Goal: Use online tool/utility: Utilize a website feature to perform a specific function

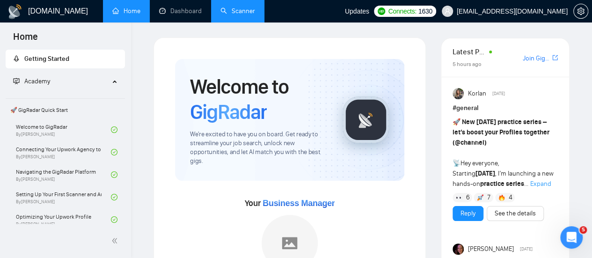
click at [223, 15] on link "Scanner" at bounding box center [238, 11] width 35 height 8
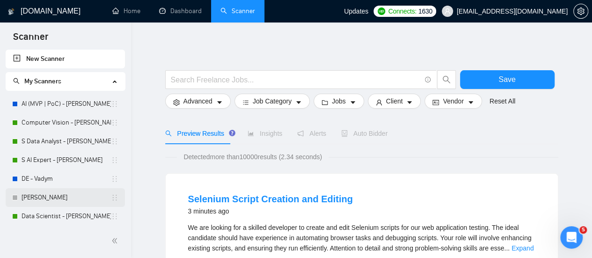
click at [54, 193] on link "[PERSON_NAME]" at bounding box center [66, 197] width 89 height 19
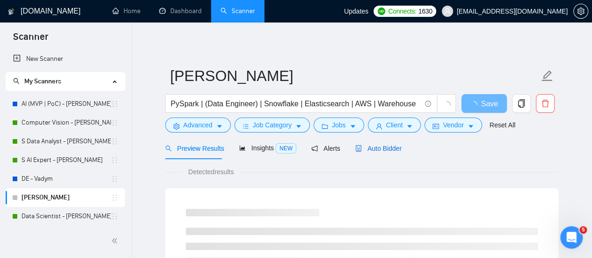
click at [380, 152] on span "Auto Bidder" at bounding box center [378, 148] width 46 height 7
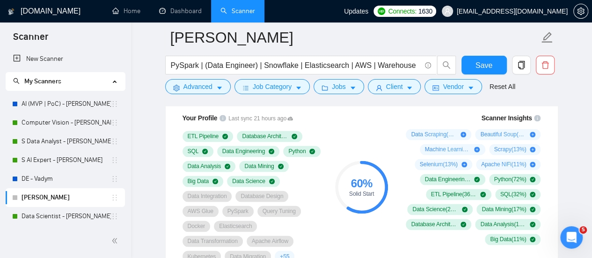
scroll to position [656, 0]
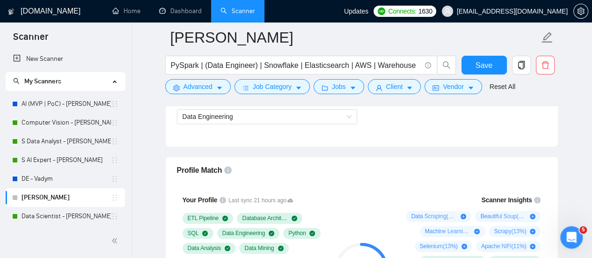
scroll to position [609, 0]
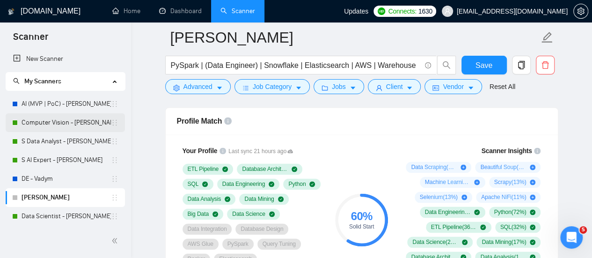
click at [52, 118] on link "Computer Vision - [PERSON_NAME]" at bounding box center [66, 122] width 89 height 19
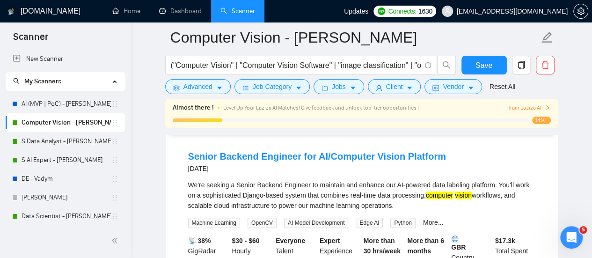
scroll to position [234, 0]
